Goal: Use online tool/utility: Utilize a website feature to perform a specific function

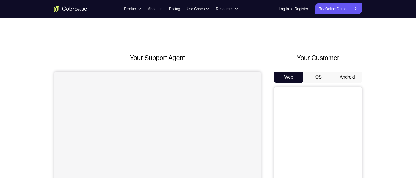
click at [340, 79] on button "Android" at bounding box center [347, 77] width 29 height 11
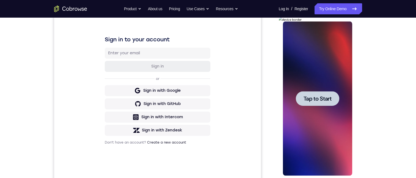
click at [334, 62] on div at bounding box center [317, 98] width 69 height 154
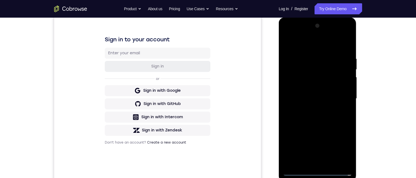
click at [319, 171] on div at bounding box center [317, 98] width 69 height 154
click at [343, 145] on div at bounding box center [317, 98] width 69 height 154
click at [323, 44] on div at bounding box center [317, 98] width 69 height 154
click at [341, 99] on div at bounding box center [317, 98] width 69 height 154
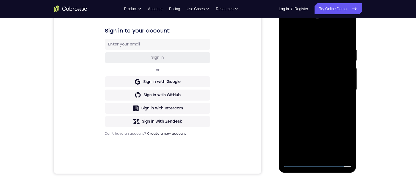
drag, startPoint x: 311, startPoint y: 98, endPoint x: 313, endPoint y: 94, distance: 5.0
click at [311, 98] on div at bounding box center [317, 90] width 69 height 154
click at [314, 83] on div at bounding box center [317, 90] width 69 height 154
click at [313, 81] on div at bounding box center [317, 90] width 69 height 154
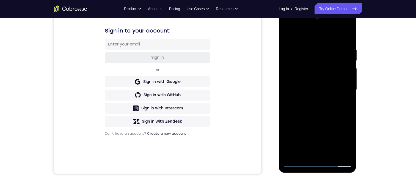
click at [314, 91] on div at bounding box center [317, 90] width 69 height 154
click at [320, 107] on div at bounding box center [317, 90] width 69 height 154
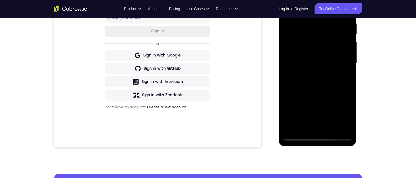
click at [330, 88] on div at bounding box center [317, 63] width 69 height 154
click at [350, 120] on div at bounding box center [317, 63] width 69 height 154
click at [331, 127] on div at bounding box center [317, 63] width 69 height 154
click at [310, 90] on div at bounding box center [317, 63] width 69 height 154
click at [323, 49] on div at bounding box center [317, 63] width 69 height 154
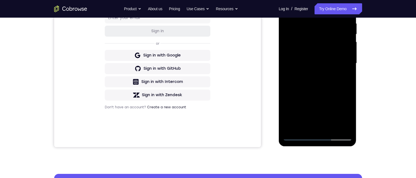
click at [320, 112] on div at bounding box center [317, 63] width 69 height 154
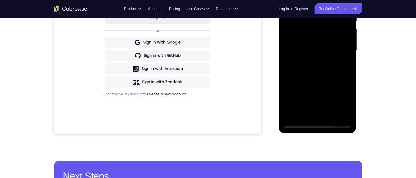
click at [335, 101] on div at bounding box center [317, 50] width 69 height 154
click at [344, 64] on div at bounding box center [317, 50] width 69 height 154
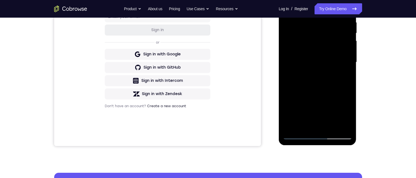
click at [288, 7] on div at bounding box center [317, 62] width 69 height 154
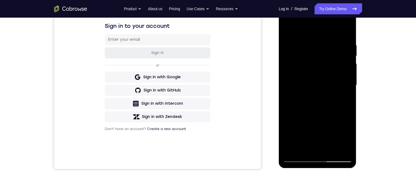
click at [317, 78] on div at bounding box center [317, 85] width 69 height 154
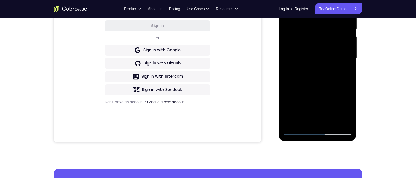
click at [346, 70] on div at bounding box center [317, 58] width 69 height 154
click at [290, 5] on div at bounding box center [317, 58] width 69 height 154
click at [311, 67] on div at bounding box center [317, 58] width 69 height 154
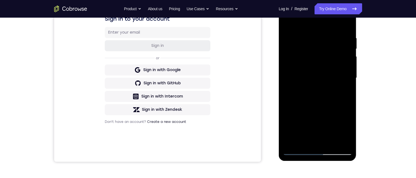
scroll to position [95, 0]
click at [317, 87] on div at bounding box center [317, 78] width 69 height 154
click at [309, 141] on div at bounding box center [317, 78] width 69 height 154
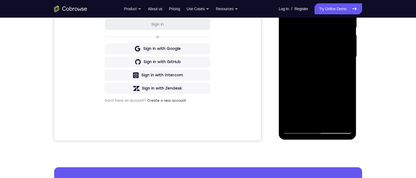
drag, startPoint x: 346, startPoint y: 68, endPoint x: 342, endPoint y: 65, distance: 4.9
click at [346, 68] on div at bounding box center [317, 57] width 69 height 154
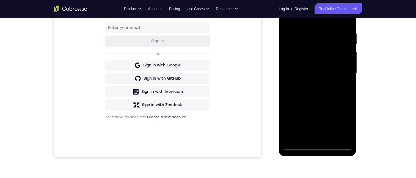
click at [288, 20] on div at bounding box center [317, 73] width 69 height 154
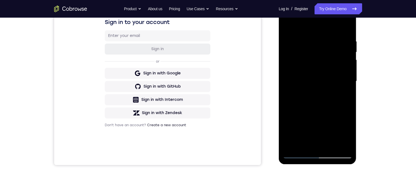
drag, startPoint x: 288, startPoint y: 24, endPoint x: 567, endPoint y: 17, distance: 278.9
click at [288, 24] on div at bounding box center [317, 81] width 69 height 154
click at [327, 39] on div at bounding box center [317, 81] width 69 height 154
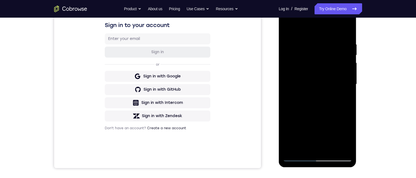
click at [345, 30] on div at bounding box center [317, 84] width 69 height 154
click at [307, 41] on div at bounding box center [317, 84] width 69 height 154
click at [345, 29] on div at bounding box center [317, 84] width 69 height 154
click at [307, 151] on div at bounding box center [317, 84] width 69 height 154
click at [305, 29] on div at bounding box center [317, 84] width 69 height 154
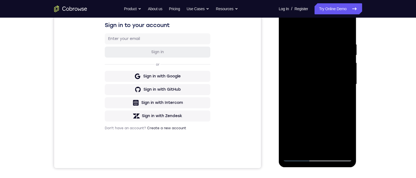
click at [338, 28] on div at bounding box center [317, 84] width 69 height 154
click at [313, 27] on div at bounding box center [317, 84] width 69 height 154
click at [302, 29] on div at bounding box center [317, 84] width 69 height 154
click at [331, 97] on div at bounding box center [317, 84] width 69 height 154
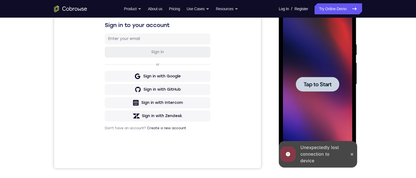
click at [321, 86] on span "Tap to Start" at bounding box center [318, 84] width 28 height 6
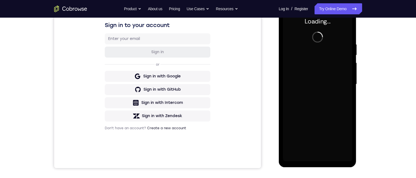
scroll to position [97, 0]
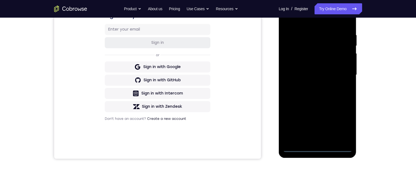
click at [322, 149] on div at bounding box center [317, 75] width 69 height 154
click at [345, 125] on div at bounding box center [317, 75] width 69 height 154
click at [312, 18] on div at bounding box center [317, 75] width 69 height 154
click at [293, 45] on div at bounding box center [317, 75] width 69 height 154
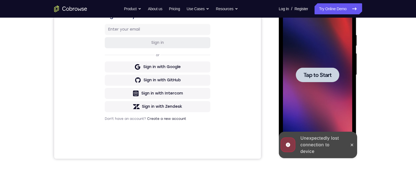
click at [331, 61] on div at bounding box center [317, 75] width 69 height 154
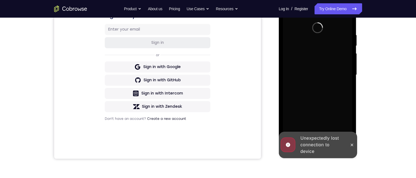
scroll to position [81, 0]
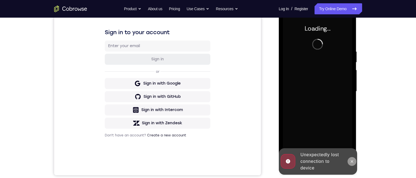
click at [353, 163] on icon at bounding box center [352, 161] width 4 height 4
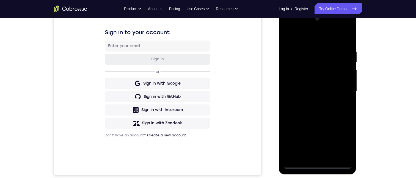
click at [318, 165] on div at bounding box center [317, 91] width 69 height 154
click at [346, 139] on div at bounding box center [317, 91] width 69 height 154
click at [309, 40] on div at bounding box center [317, 91] width 69 height 154
click at [297, 61] on div at bounding box center [317, 91] width 69 height 154
click at [293, 155] on div at bounding box center [317, 91] width 69 height 154
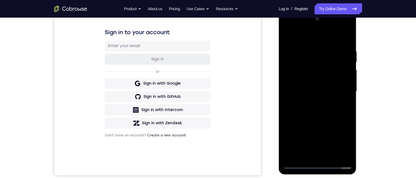
click at [295, 155] on div at bounding box center [317, 91] width 69 height 154
click at [318, 122] on div at bounding box center [317, 91] width 69 height 154
click at [346, 80] on div at bounding box center [317, 91] width 69 height 154
click at [317, 131] on div at bounding box center [317, 91] width 69 height 154
click at [357, 38] on html "Online web based iOS Simulators and Android Emulators. Run iPhone, iPad, Mobile…" at bounding box center [318, 92] width 78 height 165
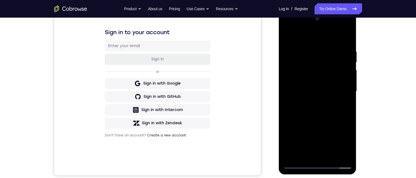
scroll to position [79, 0]
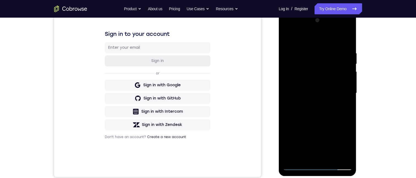
click at [348, 48] on div at bounding box center [317, 93] width 69 height 154
drag, startPoint x: 342, startPoint y: 29, endPoint x: 300, endPoint y: 27, distance: 42.7
click at [343, 29] on div at bounding box center [317, 93] width 69 height 154
click at [295, 29] on div at bounding box center [317, 93] width 69 height 154
click at [318, 62] on div at bounding box center [317, 93] width 69 height 154
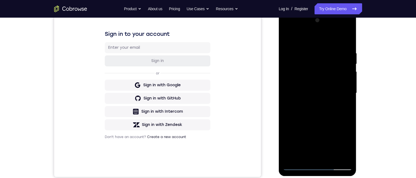
click at [310, 103] on div at bounding box center [317, 93] width 69 height 154
click at [325, 87] on div at bounding box center [317, 93] width 69 height 154
click at [327, 83] on div at bounding box center [317, 93] width 69 height 154
click at [320, 93] on div at bounding box center [317, 93] width 69 height 154
click at [321, 110] on div at bounding box center [317, 93] width 69 height 154
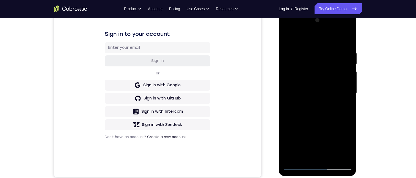
click at [320, 109] on div at bounding box center [317, 93] width 69 height 154
drag, startPoint x: 323, startPoint y: 68, endPoint x: 312, endPoint y: 74, distance: 12.1
click at [335, 177] on html "Online web based iOS Simulators and Android Emulators. Run iPhone, iPad, Mobile…" at bounding box center [318, 94] width 78 height 165
drag, startPoint x: 312, startPoint y: 37, endPoint x: 356, endPoint y: 65, distance: 52.4
click at [357, 44] on html "Online web based iOS Simulators and Android Emulators. Run iPhone, iPad, Mobile…" at bounding box center [318, 94] width 78 height 165
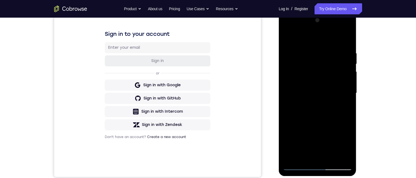
click at [316, 116] on div at bounding box center [317, 93] width 69 height 154
click at [331, 91] on div at bounding box center [317, 93] width 69 height 154
click at [334, 83] on div at bounding box center [317, 93] width 69 height 154
click at [331, 95] on div at bounding box center [317, 93] width 69 height 154
click at [317, 114] on div at bounding box center [317, 93] width 69 height 154
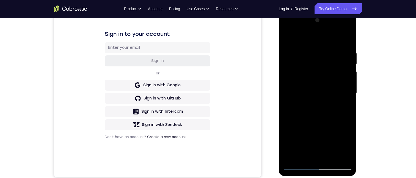
click at [318, 110] on div at bounding box center [317, 93] width 69 height 154
click at [329, 118] on div at bounding box center [317, 93] width 69 height 154
click at [348, 36] on div at bounding box center [317, 93] width 69 height 154
click at [286, 36] on div at bounding box center [317, 93] width 69 height 154
click at [309, 47] on div at bounding box center [317, 93] width 69 height 154
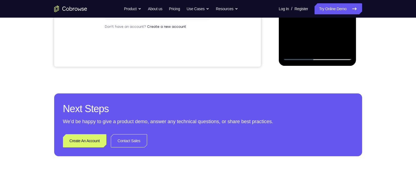
scroll to position [107, 0]
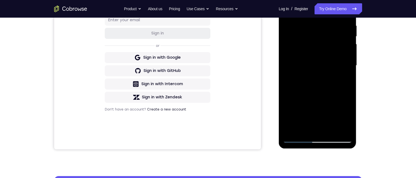
click at [346, 82] on div at bounding box center [317, 65] width 69 height 154
click at [357, 87] on div at bounding box center [318, 66] width 78 height 165
click at [349, 86] on div at bounding box center [317, 65] width 69 height 154
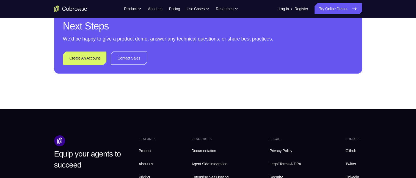
scroll to position [189, 0]
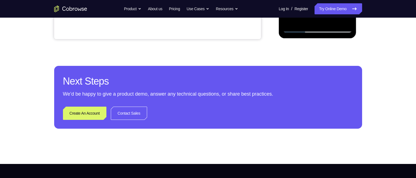
scroll to position [79, 0]
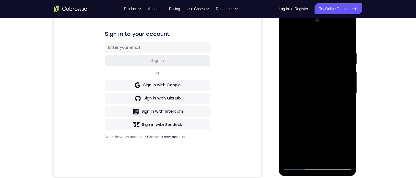
click at [331, 49] on div at bounding box center [317, 93] width 69 height 154
click at [343, 91] on div at bounding box center [317, 93] width 69 height 154
click at [344, 69] on div at bounding box center [317, 93] width 69 height 154
click at [346, 40] on div at bounding box center [317, 93] width 69 height 154
drag, startPoint x: 329, startPoint y: 126, endPoint x: 339, endPoint y: 132, distance: 11.8
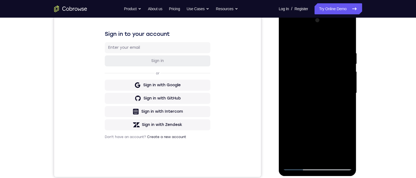
click at [334, 148] on div at bounding box center [317, 93] width 69 height 154
click at [349, 151] on div at bounding box center [317, 93] width 69 height 154
drag, startPoint x: 286, startPoint y: 144, endPoint x: 328, endPoint y: 76, distance: 80.1
click at [287, 144] on div at bounding box center [317, 93] width 69 height 154
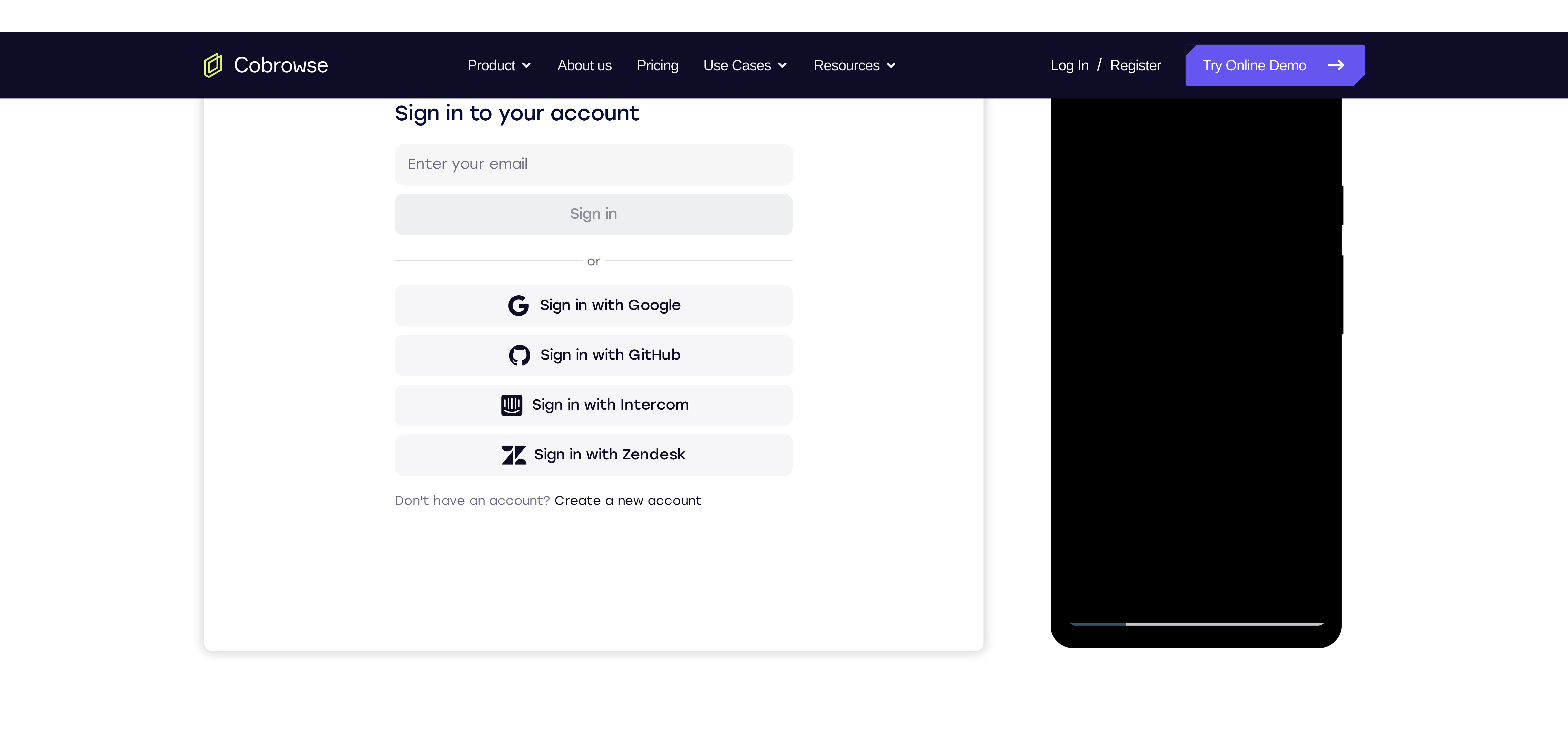
scroll to position [0, 0]
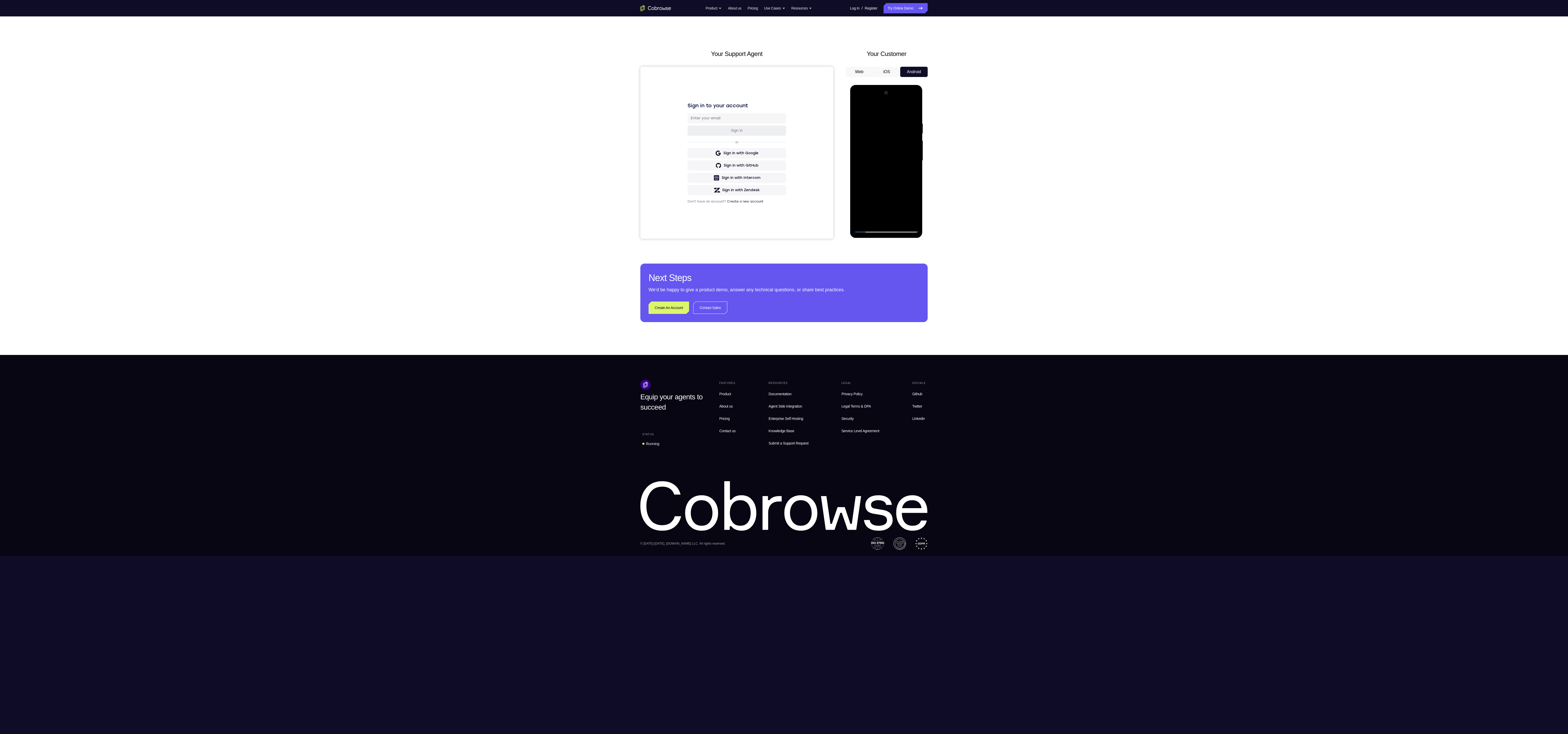
click at [388, 118] on div at bounding box center [886, 160] width 64 height 144
click at [388, 156] on div at bounding box center [886, 160] width 64 height 144
click at [388, 149] on div at bounding box center [886, 160] width 64 height 144
click at [388, 120] on div at bounding box center [886, 160] width 64 height 144
click at [388, 122] on div at bounding box center [886, 160] width 64 height 144
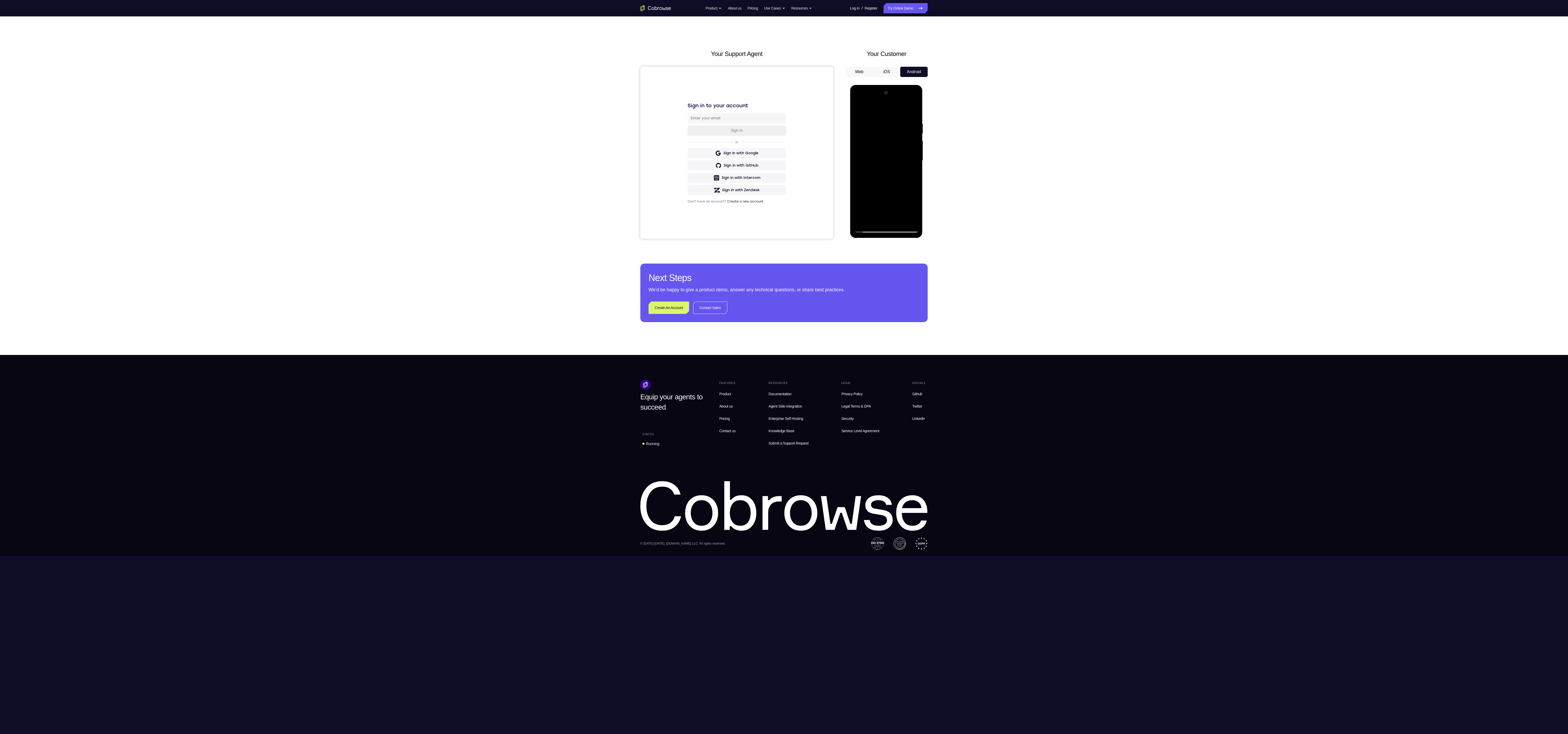
click at [388, 113] on div at bounding box center [886, 160] width 64 height 144
drag, startPoint x: 895, startPoint y: 153, endPoint x: 905, endPoint y: 284, distance: 131.4
click at [388, 166] on html "Online web based iOS Simulators and Android Emulators. Run iPhone, iPad, Mobile…" at bounding box center [887, 161] width 73 height 154
click at [388, 166] on div at bounding box center [886, 160] width 64 height 144
click at [388, 118] on div at bounding box center [886, 160] width 64 height 144
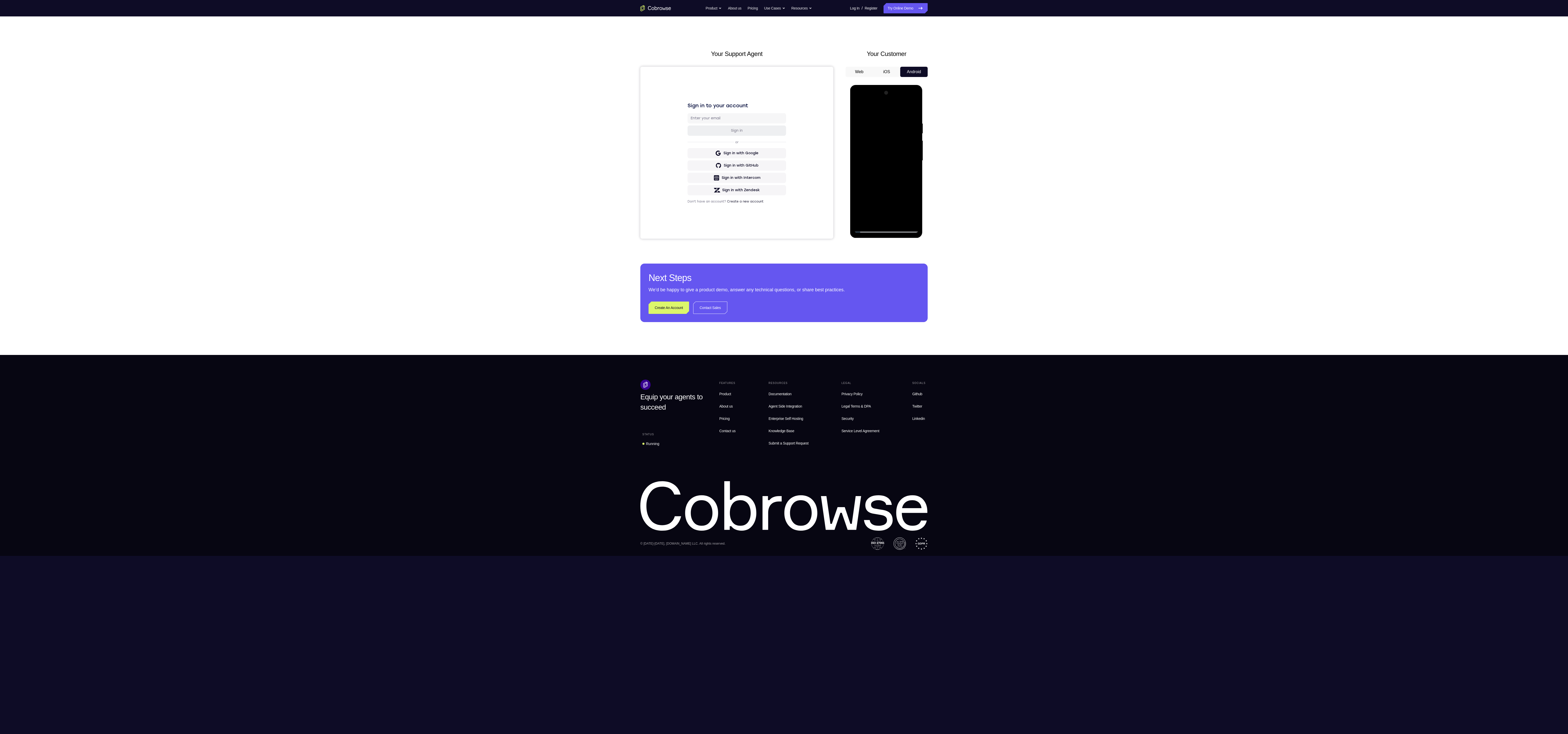
click at [388, 166] on div at bounding box center [886, 160] width 64 height 144
drag, startPoint x: 908, startPoint y: 192, endPoint x: 852, endPoint y: 187, distance: 56.2
click at [388, 166] on html "Online web based iOS Simulators and Android Emulators. Run iPhone, iPad, Mobile…" at bounding box center [887, 161] width 73 height 154
click at [388, 164] on div at bounding box center [886, 160] width 64 height 144
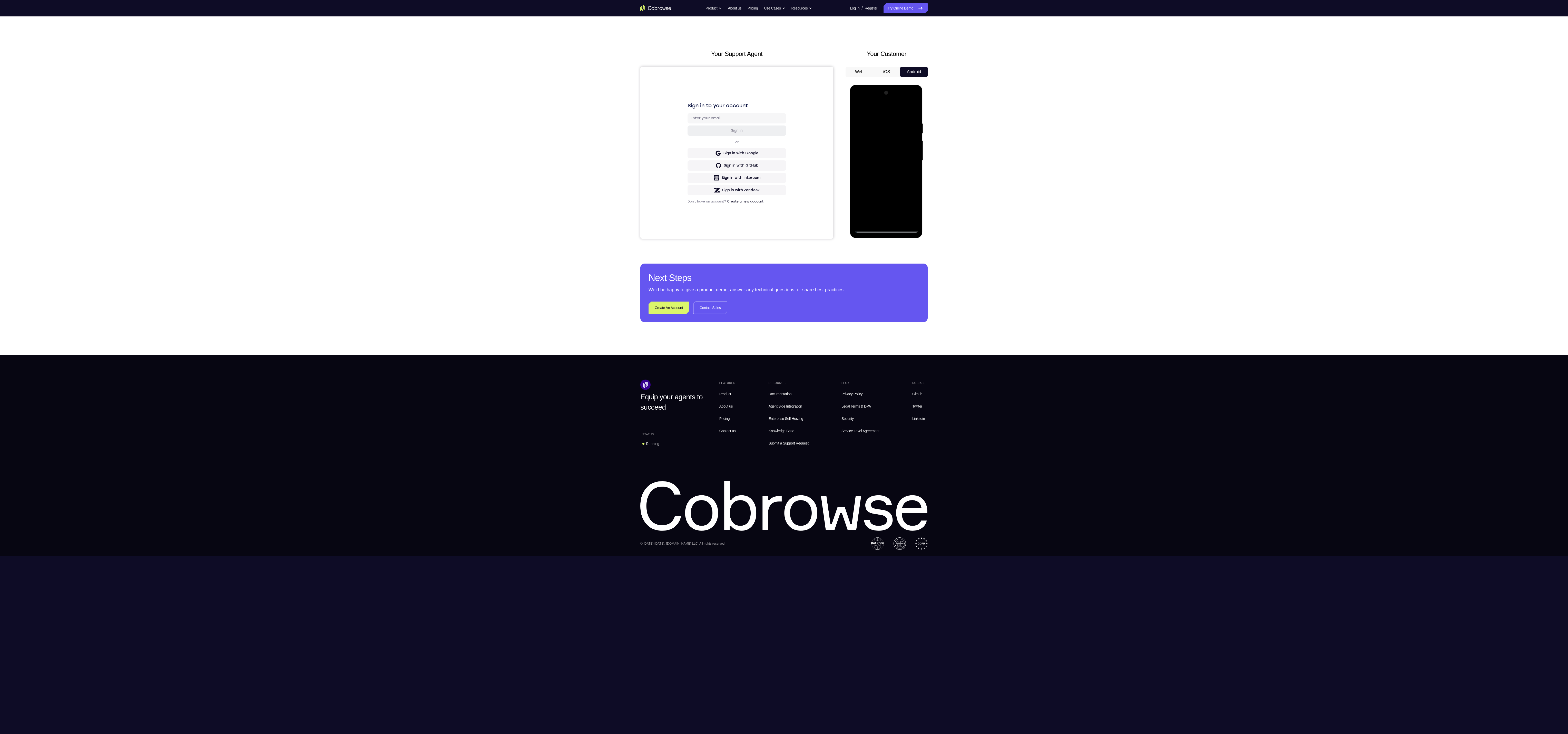
click at [388, 157] on div at bounding box center [886, 160] width 64 height 144
drag, startPoint x: 913, startPoint y: 153, endPoint x: 910, endPoint y: 154, distance: 3.2
click at [388, 153] on div at bounding box center [886, 160] width 64 height 144
click at [388, 121] on div at bounding box center [886, 160] width 64 height 144
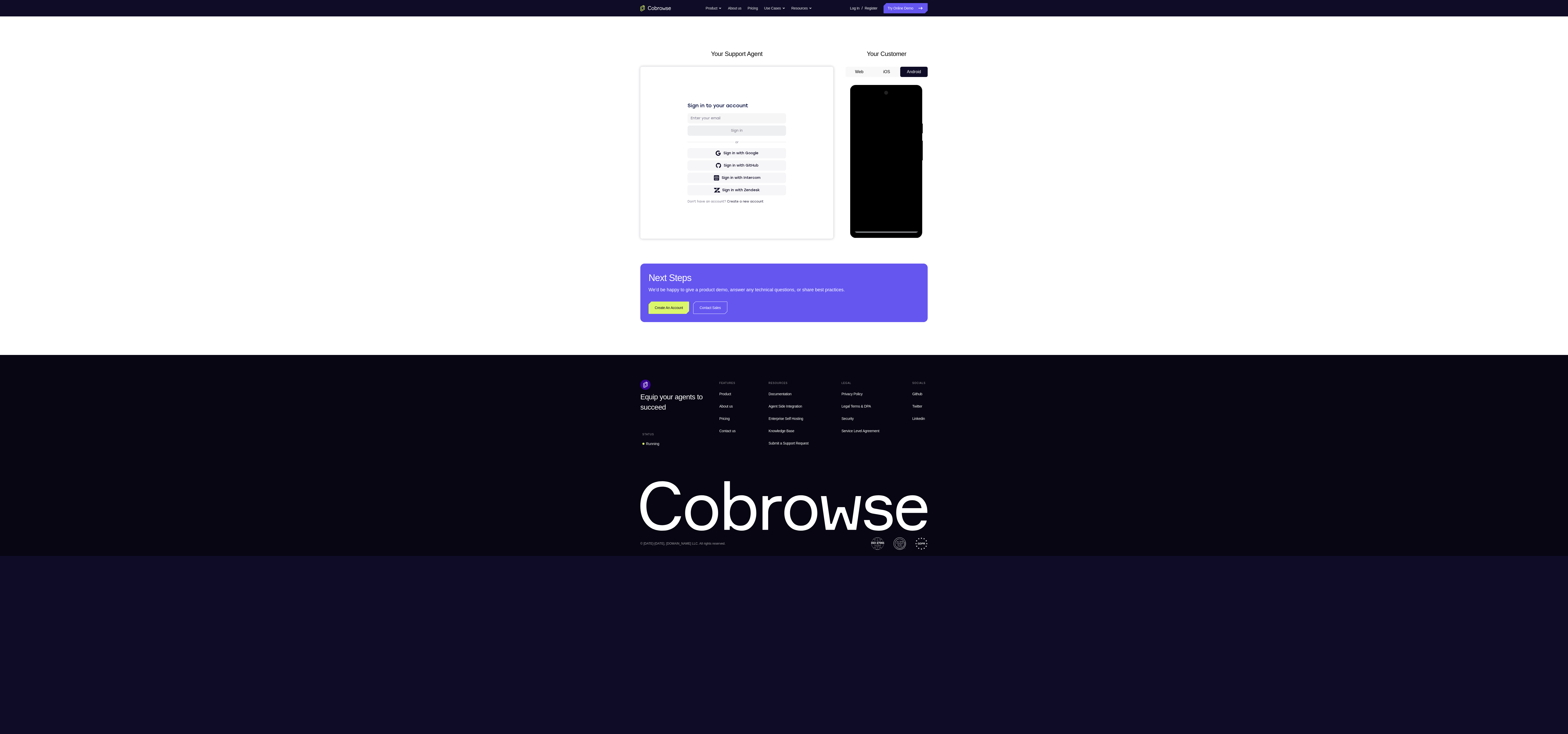
click at [388, 166] on div at bounding box center [886, 160] width 64 height 144
click at [388, 164] on div at bounding box center [886, 160] width 40 height 14
click at [388, 166] on div at bounding box center [886, 160] width 64 height 144
click at [388, 112] on div at bounding box center [886, 160] width 64 height 144
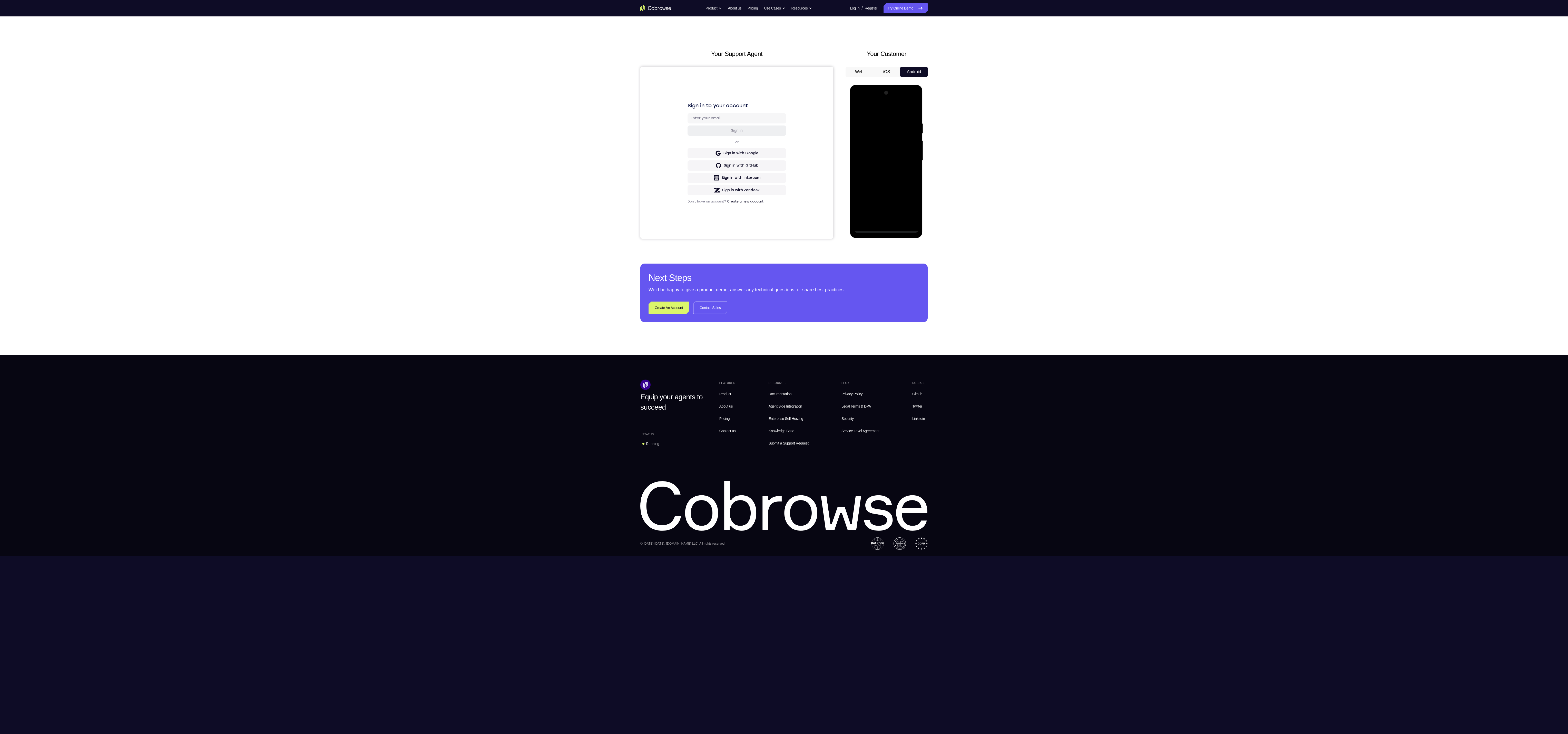
click at [388, 158] on div at bounding box center [886, 160] width 64 height 144
click at [388, 166] on div at bounding box center [886, 160] width 64 height 144
drag, startPoint x: 887, startPoint y: 159, endPoint x: 887, endPoint y: 157, distance: 2.0
click at [388, 159] on div at bounding box center [886, 160] width 64 height 144
click at [388, 146] on div at bounding box center [886, 160] width 64 height 144
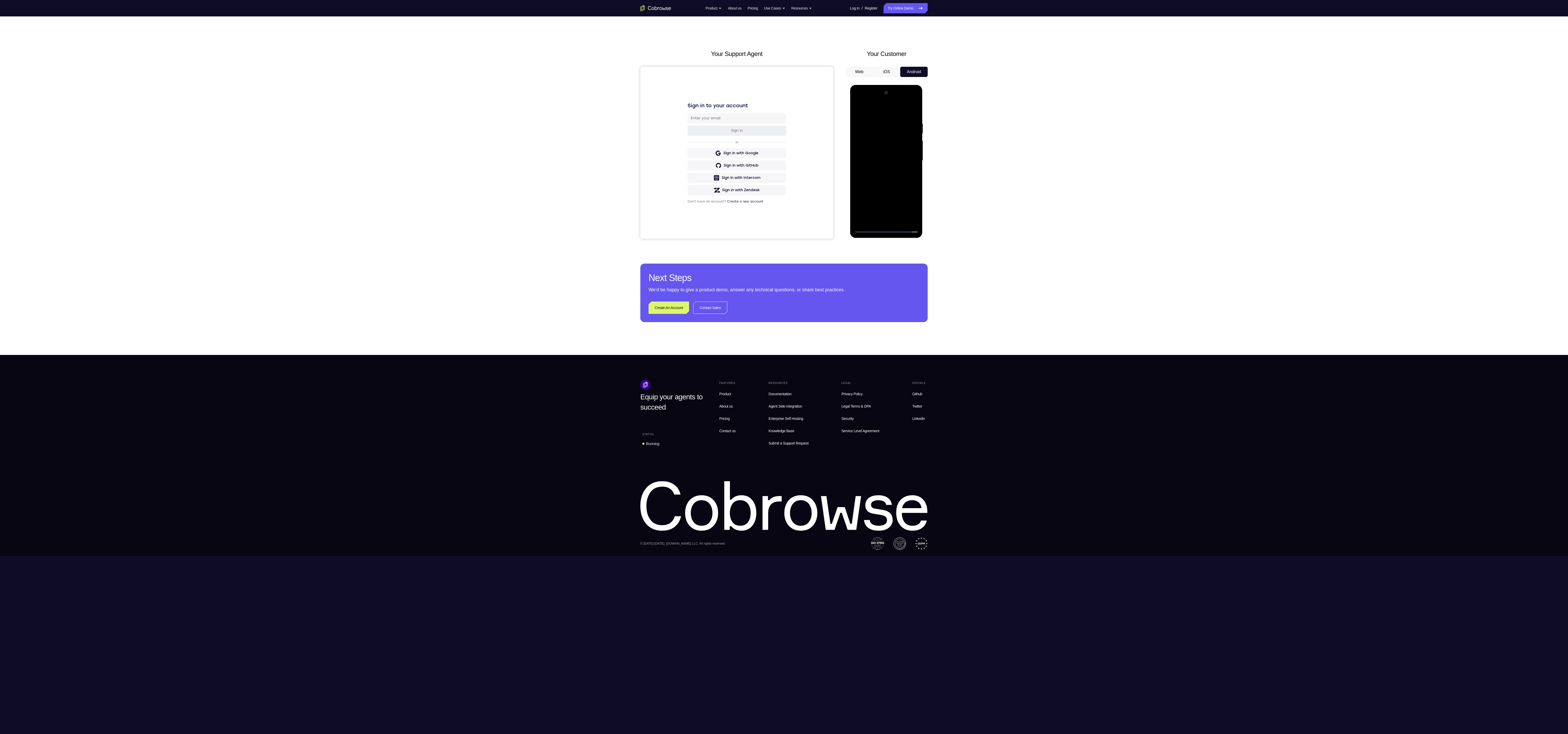
click at [388, 159] on div at bounding box center [886, 160] width 64 height 144
click at [388, 166] on div at bounding box center [886, 160] width 64 height 144
